Goal: Obtain resource: Obtain resource

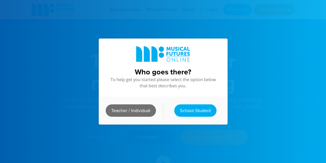
click at [137, 110] on link "Teacher / Individual" at bounding box center [131, 110] width 50 height 12
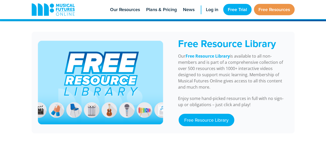
scroll to position [430, 0]
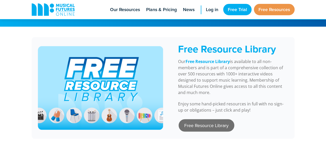
click at [200, 122] on link "Free Resource Library" at bounding box center [207, 125] width 56 height 12
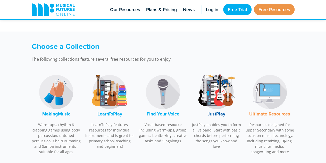
scroll to position [141, 0]
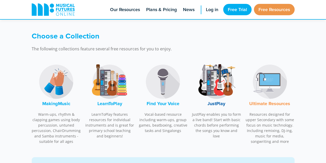
click at [106, 104] on font "LearnToPlay" at bounding box center [109, 103] width 25 height 7
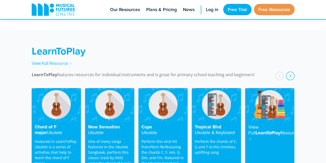
scroll to position [827, 0]
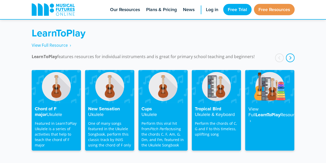
click at [290, 53] on div "next" at bounding box center [290, 57] width 9 height 9
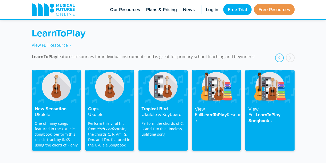
click at [290, 53] on div "next" at bounding box center [290, 57] width 9 height 9
click at [202, 108] on h4 "View Full LearnToPlay Resource ‎ ›" at bounding box center [216, 115] width 43 height 18
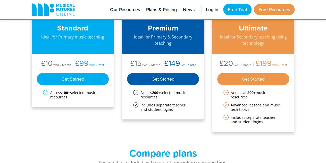
scroll to position [71, 0]
